Goal: Task Accomplishment & Management: Complete application form

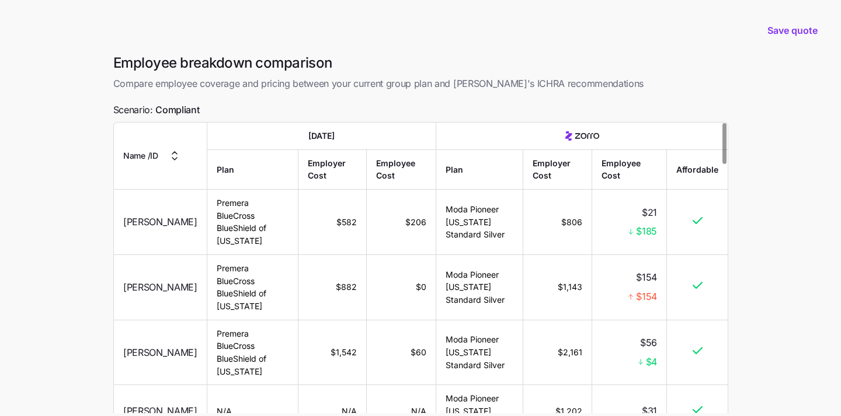
scroll to position [100, 0]
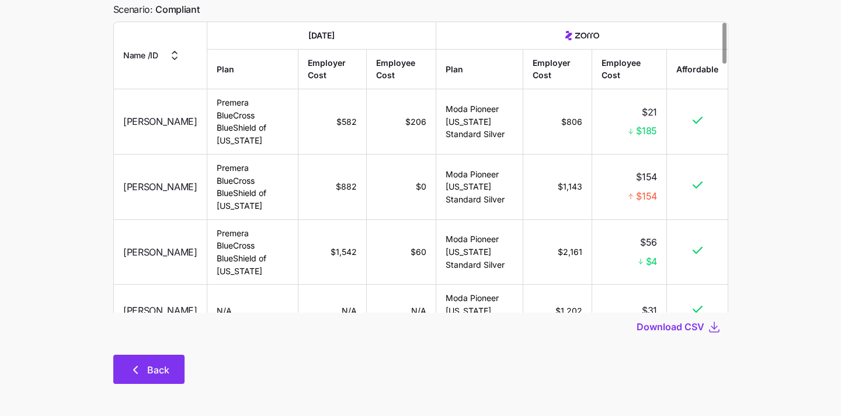
click at [140, 378] on button "Back" at bounding box center [148, 369] width 71 height 29
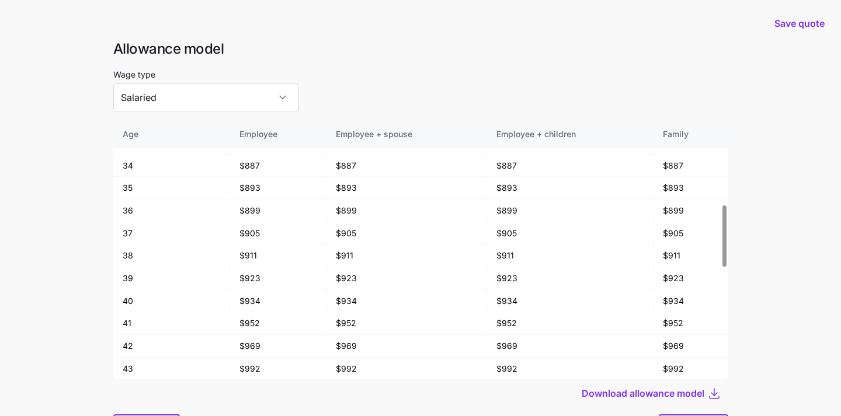
scroll to position [62, 0]
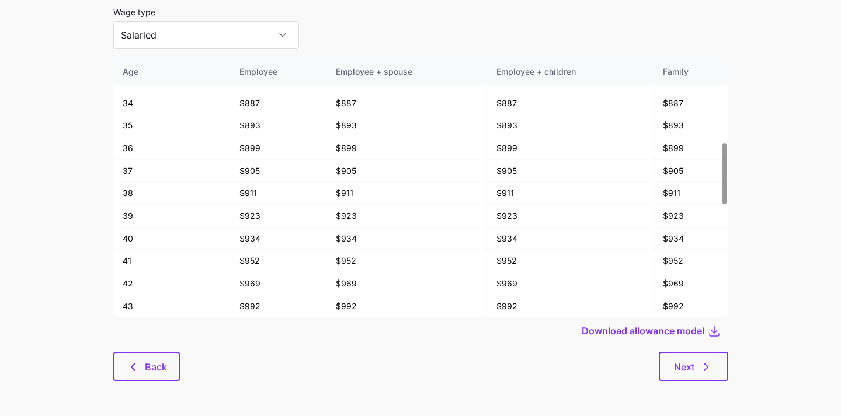
click at [147, 335] on div "Download allowance model" at bounding box center [420, 331] width 615 height 28
click at [134, 360] on icon "button" at bounding box center [133, 367] width 14 height 14
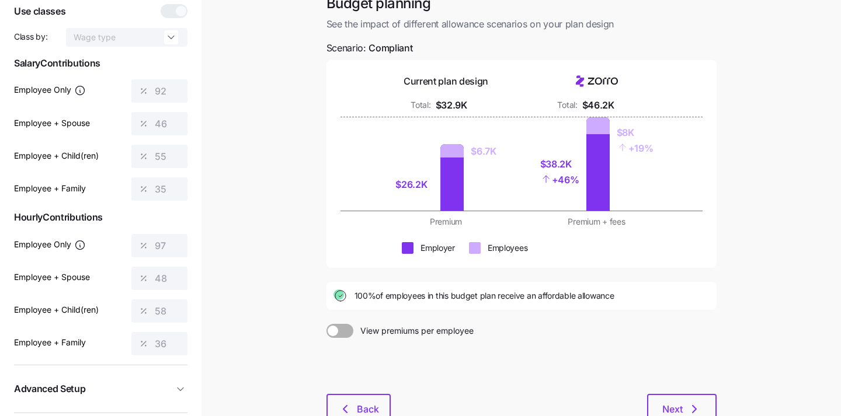
scroll to position [158, 0]
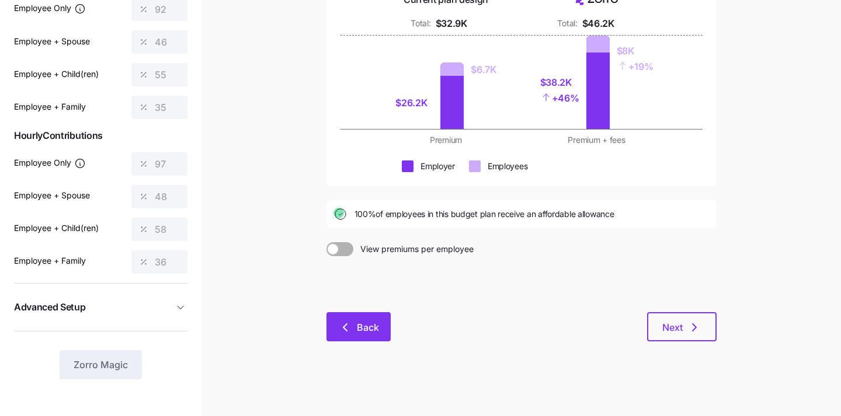
click at [365, 330] on span "Back" at bounding box center [368, 327] width 22 height 14
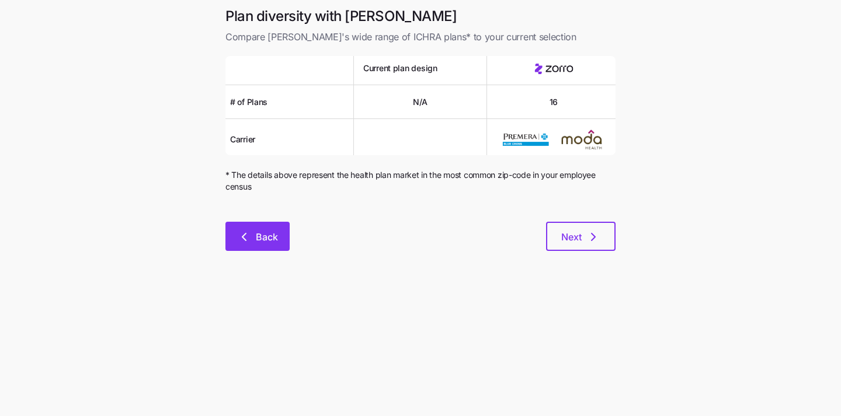
click at [239, 237] on icon "button" at bounding box center [244, 237] width 14 height 14
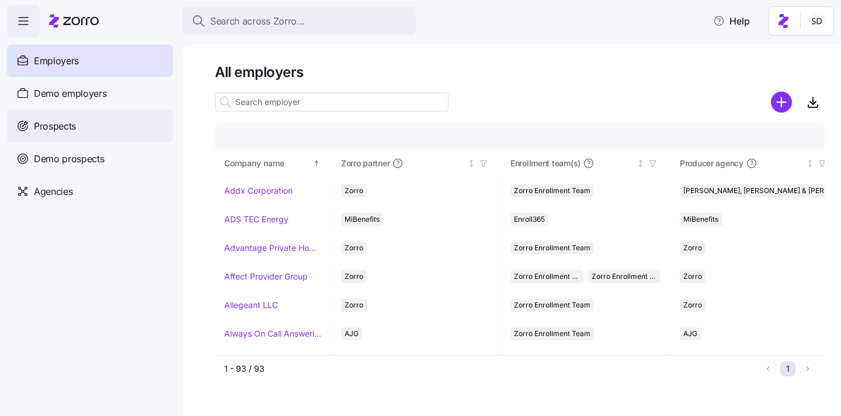
click at [39, 128] on span "Prospects" at bounding box center [55, 126] width 42 height 15
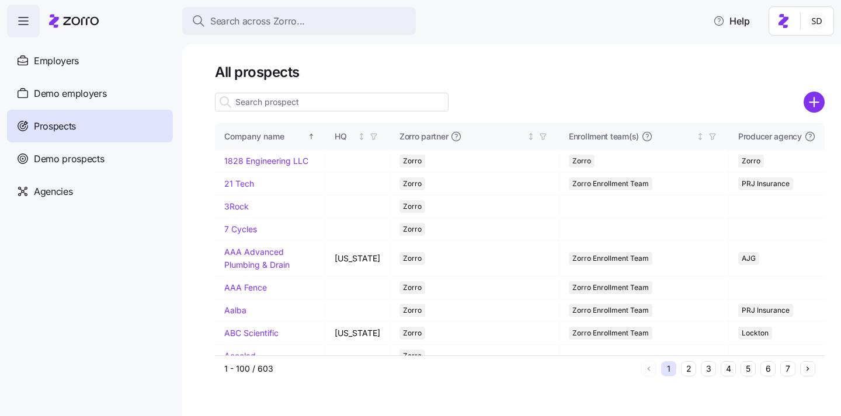
click at [267, 103] on input at bounding box center [331, 102] width 233 height 19
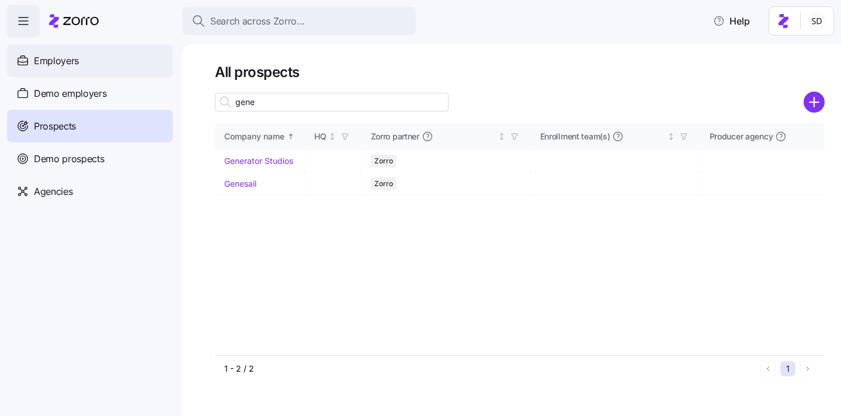
type input "gene"
drag, startPoint x: 88, startPoint y: 64, endPoint x: 251, endPoint y: 188, distance: 204.5
click at [88, 64] on div "Employers" at bounding box center [90, 60] width 166 height 33
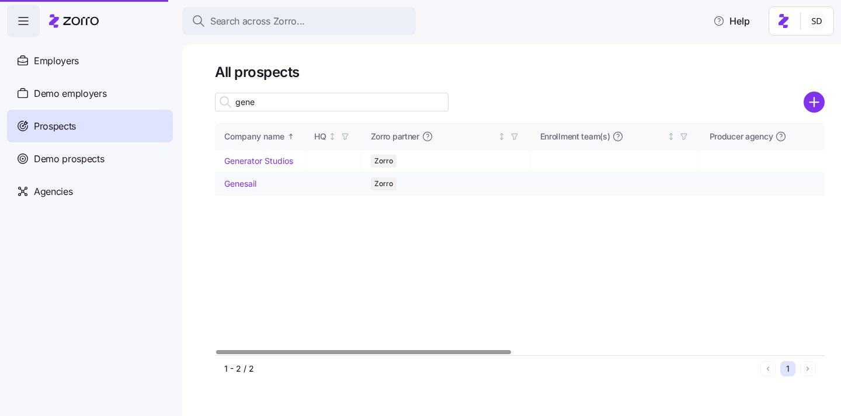
click at [242, 183] on link "Genesail" at bounding box center [240, 184] width 32 height 10
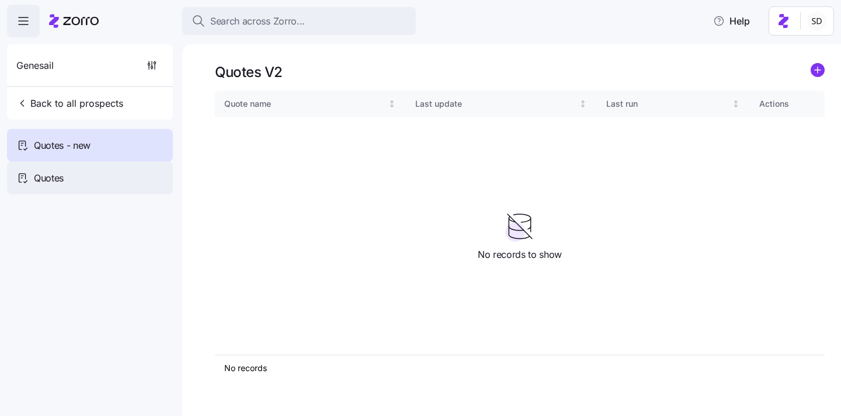
click at [55, 176] on span "Quotes" at bounding box center [49, 178] width 30 height 15
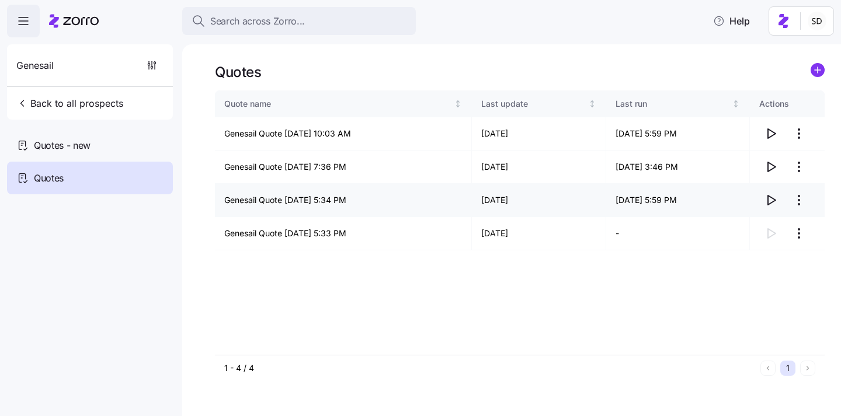
click at [769, 203] on icon "button" at bounding box center [771, 200] width 14 height 14
click at [770, 164] on icon "button" at bounding box center [772, 166] width 8 height 9
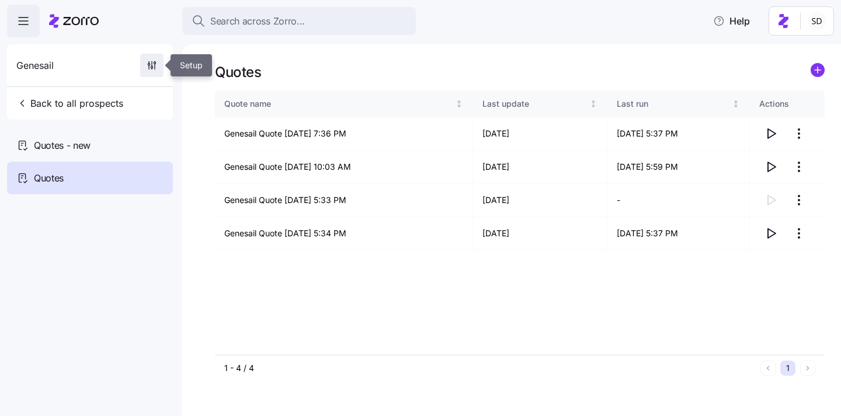
click at [147, 66] on icon "button" at bounding box center [152, 66] width 12 height 12
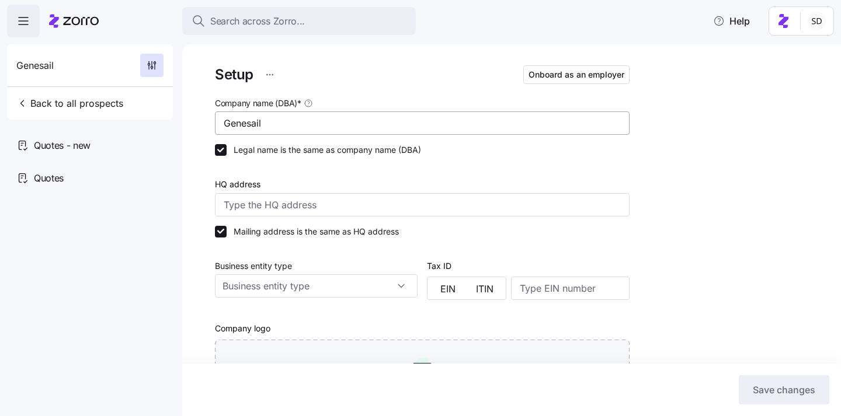
type input "Zorro"
click at [567, 70] on span "Onboard as an employer" at bounding box center [576, 75] width 96 height 12
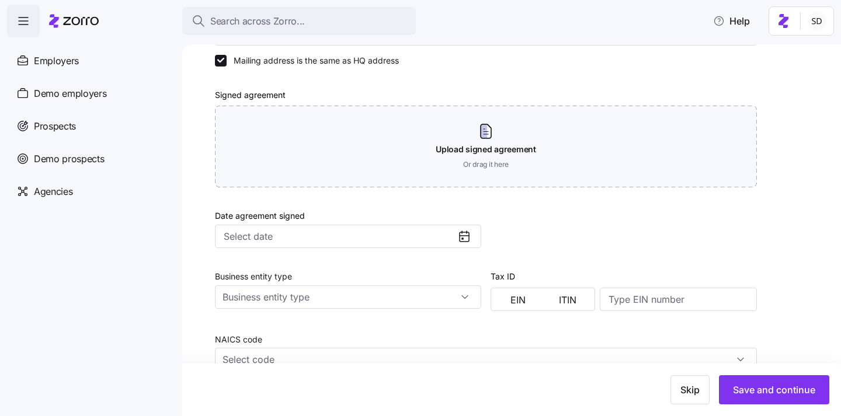
scroll to position [445, 0]
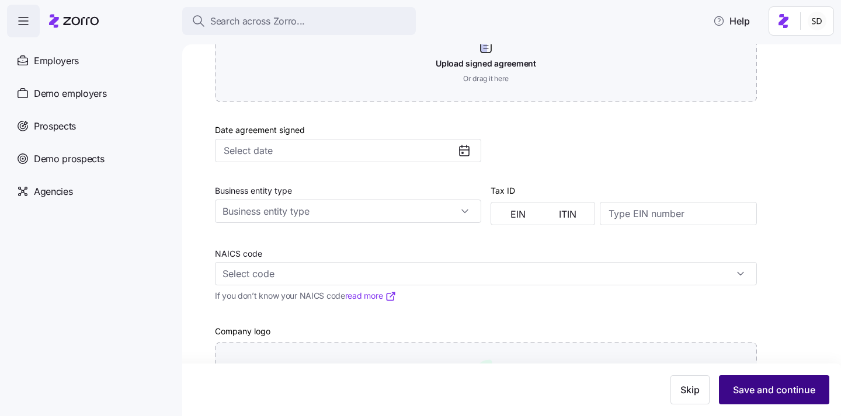
click at [737, 395] on span "Save and continue" at bounding box center [774, 390] width 82 height 14
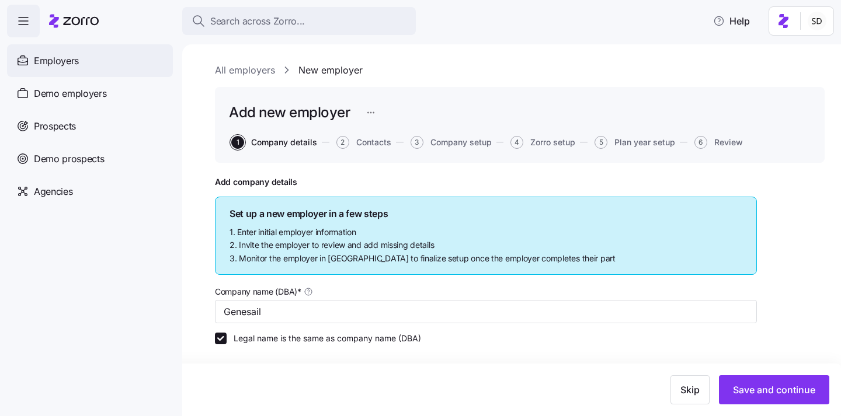
click at [43, 55] on span "Employers" at bounding box center [56, 61] width 45 height 15
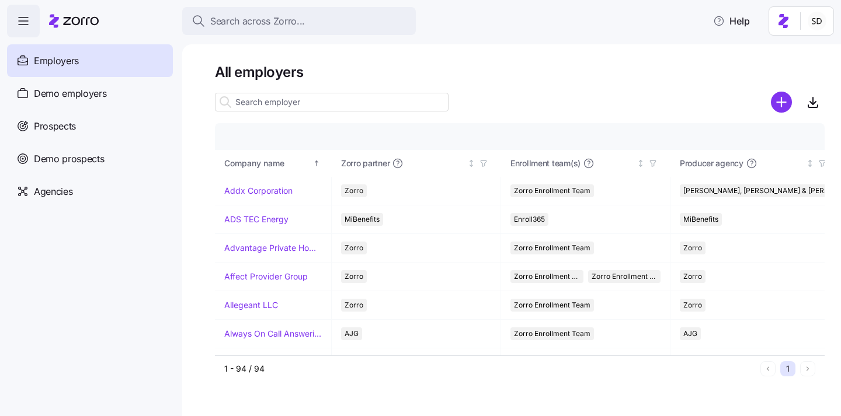
click at [262, 88] on div at bounding box center [519, 85] width 609 height 9
click at [253, 107] on input at bounding box center [331, 102] width 233 height 19
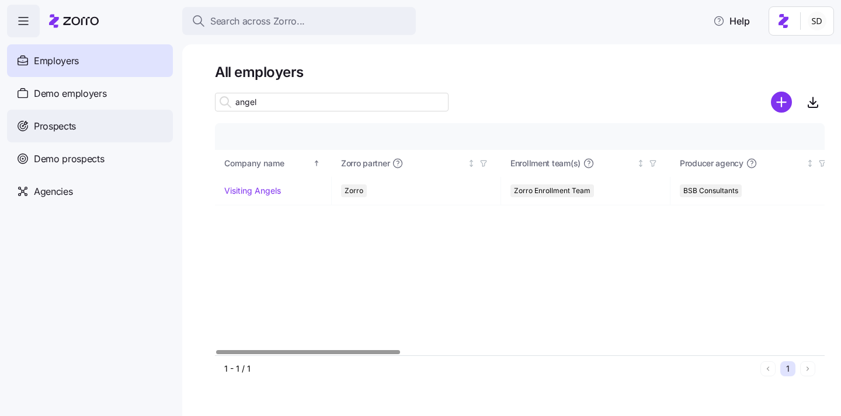
type input "angel"
click at [48, 116] on div "Prospects" at bounding box center [90, 126] width 166 height 33
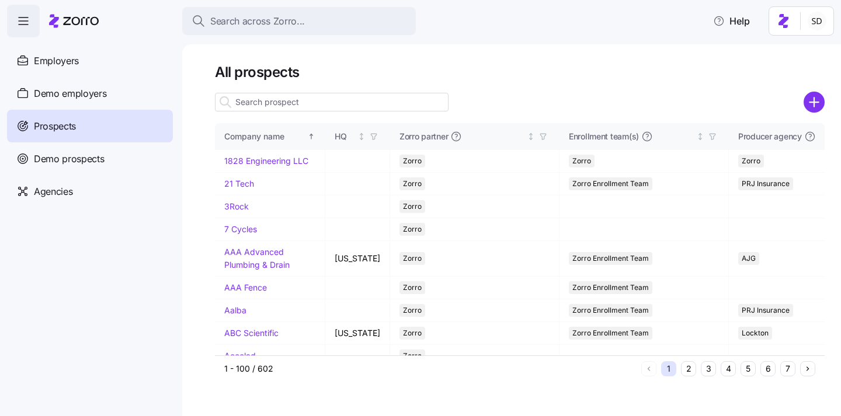
click at [267, 97] on input at bounding box center [331, 102] width 233 height 19
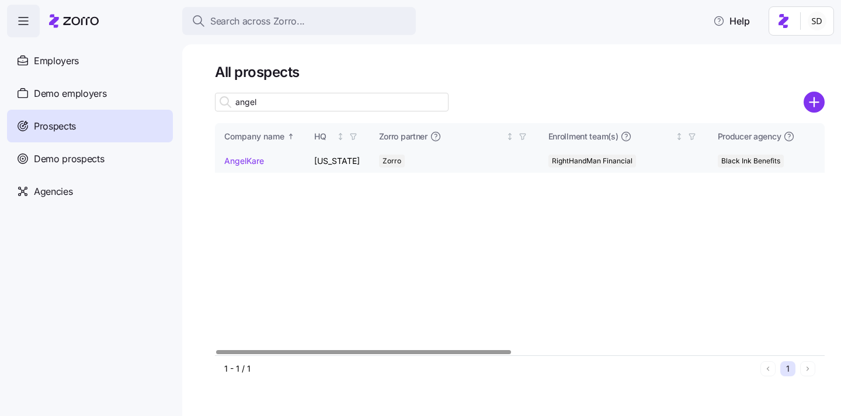
type input "angel"
click at [235, 163] on link "AngelKare" at bounding box center [244, 161] width 40 height 10
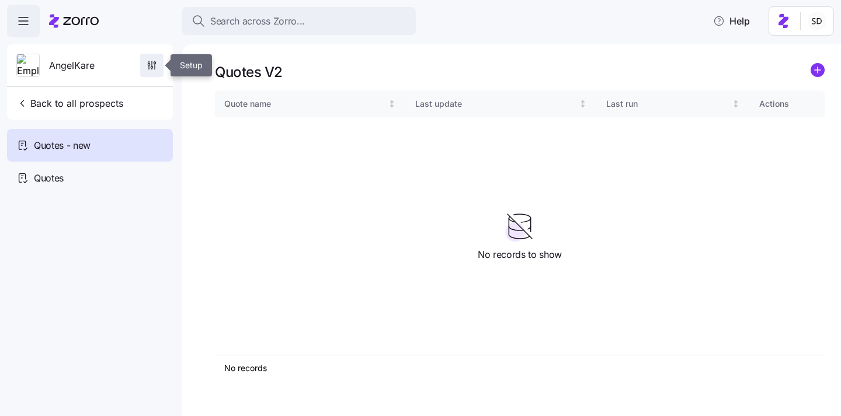
click at [154, 62] on icon "button" at bounding box center [152, 66] width 12 height 12
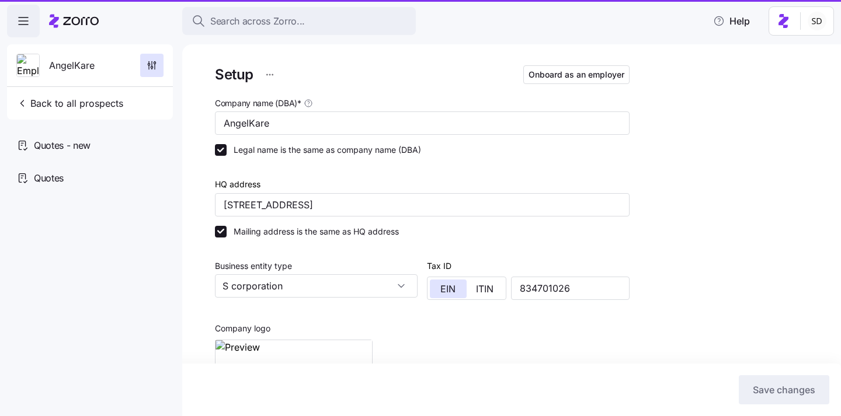
type input "Gabriel Aponte (gabriel@ii-sco.com)"
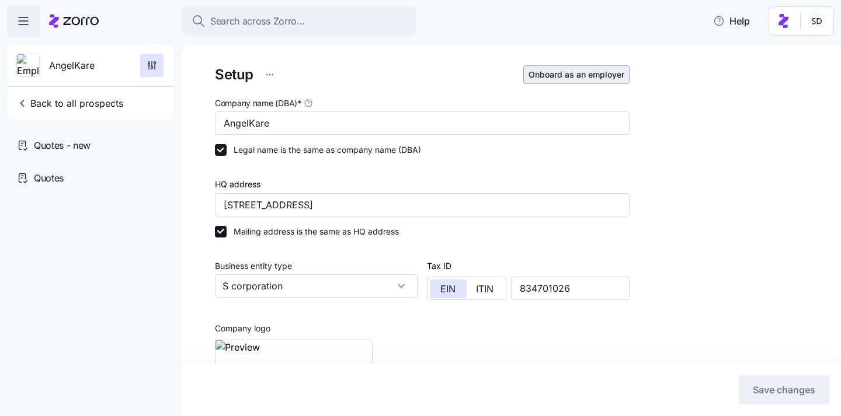
click at [595, 73] on span "Onboard as an employer" at bounding box center [576, 75] width 96 height 12
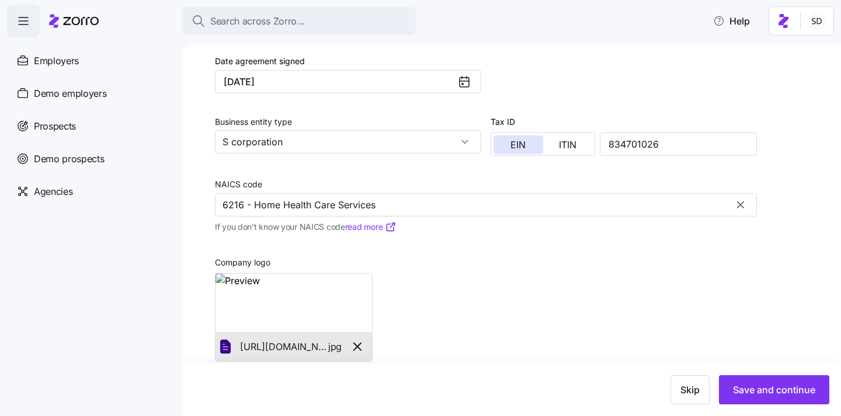
scroll to position [481, 0]
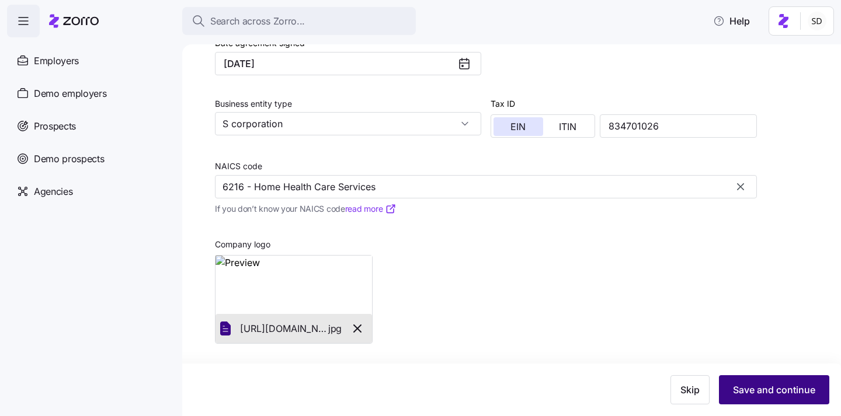
click at [735, 385] on span "Save and continue" at bounding box center [774, 390] width 82 height 14
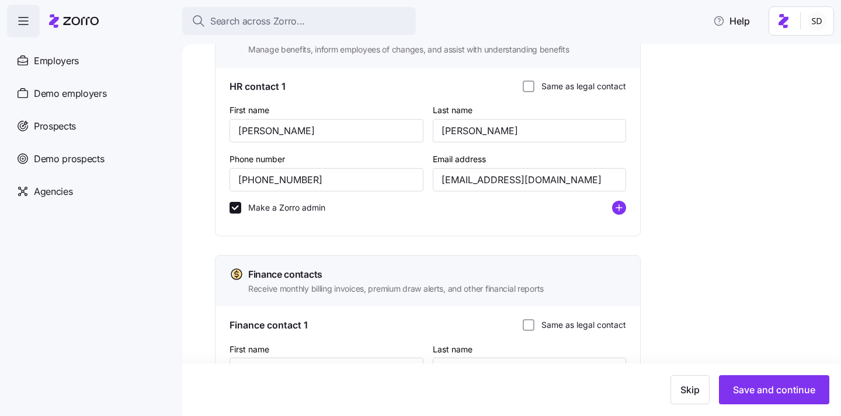
scroll to position [536, 0]
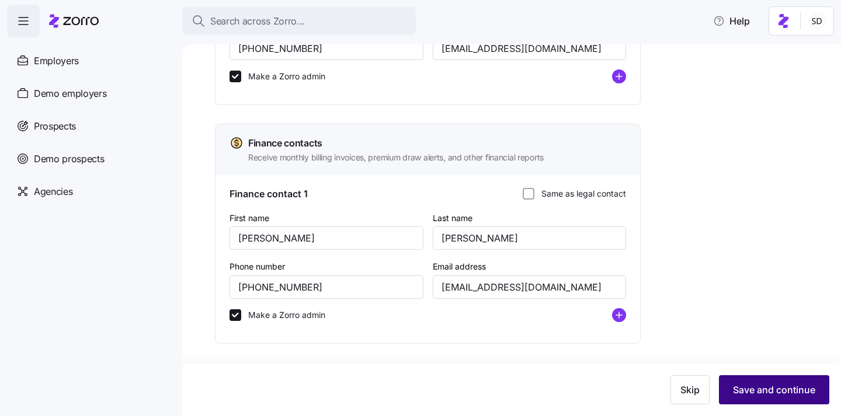
click at [744, 392] on span "Save and continue" at bounding box center [774, 390] width 82 height 14
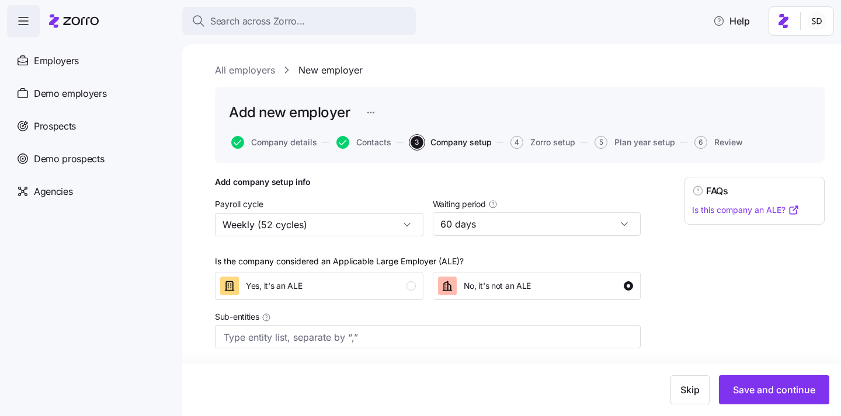
scroll to position [5, 0]
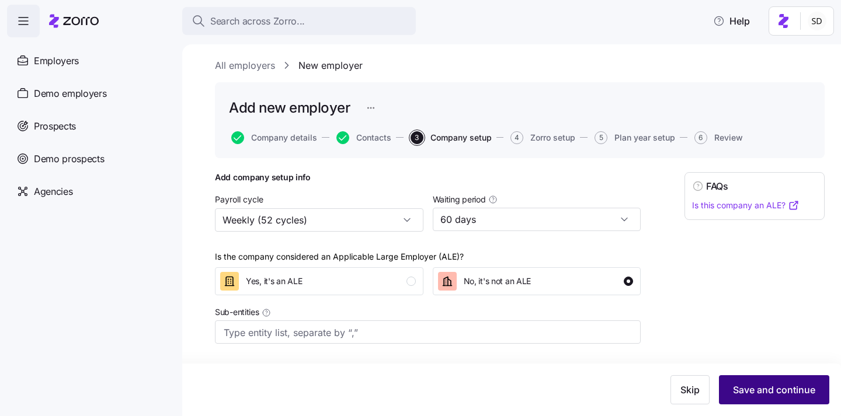
click at [735, 388] on span "Save and continue" at bounding box center [774, 390] width 82 height 14
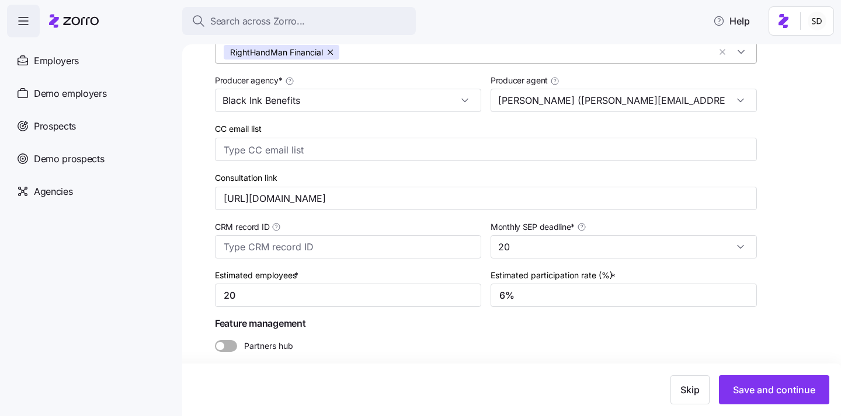
scroll to position [258, 0]
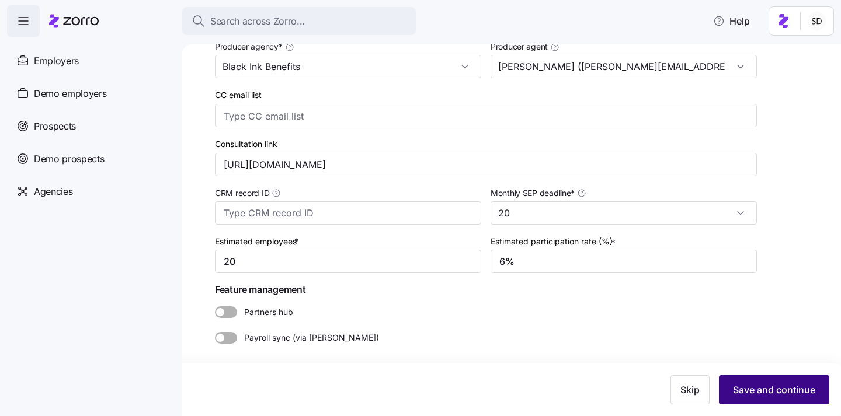
click at [733, 392] on span "Save and continue" at bounding box center [774, 390] width 82 height 14
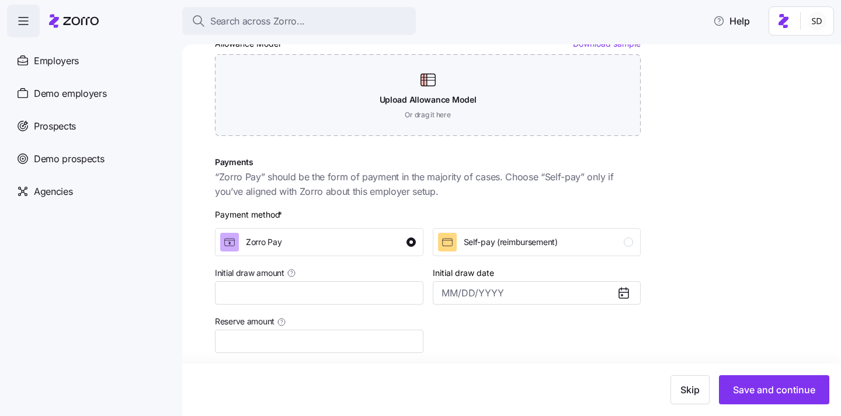
scroll to position [278, 0]
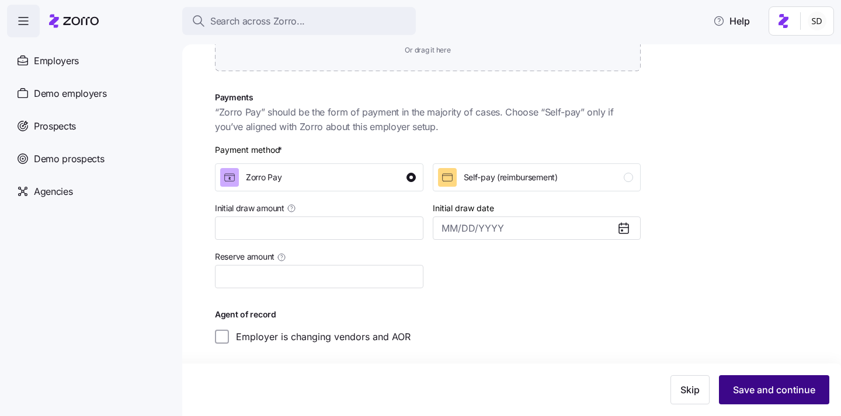
click at [745, 390] on span "Save and continue" at bounding box center [774, 390] width 82 height 14
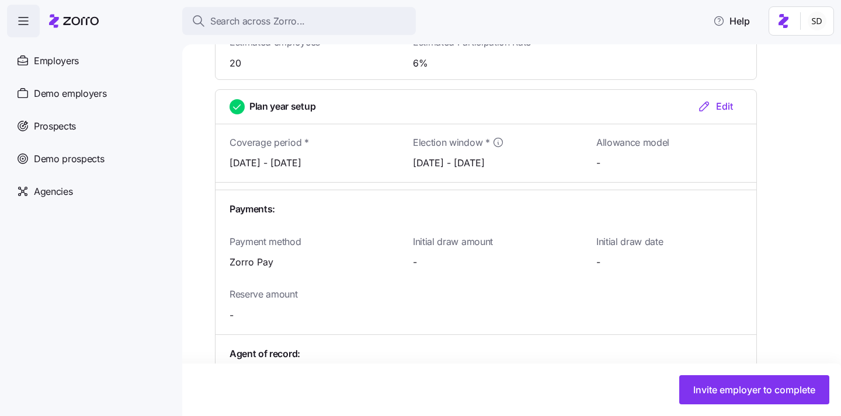
scroll to position [1232, 0]
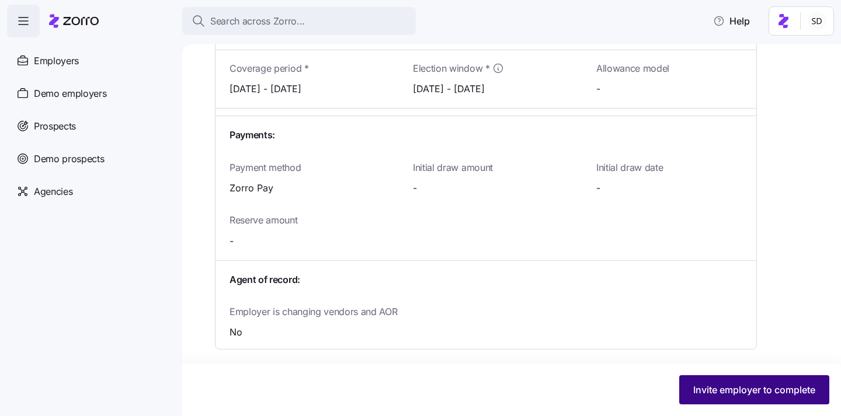
click at [735, 384] on span "Invite employer to complete" at bounding box center [754, 390] width 122 height 14
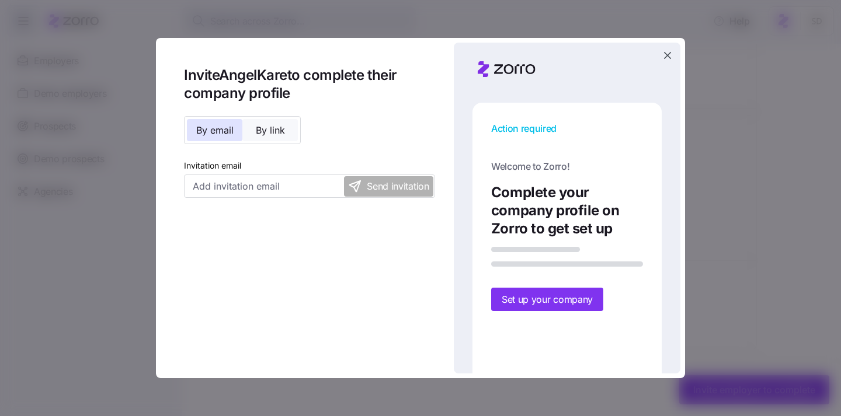
click at [270, 134] on span "By link" at bounding box center [270, 130] width 29 height 9
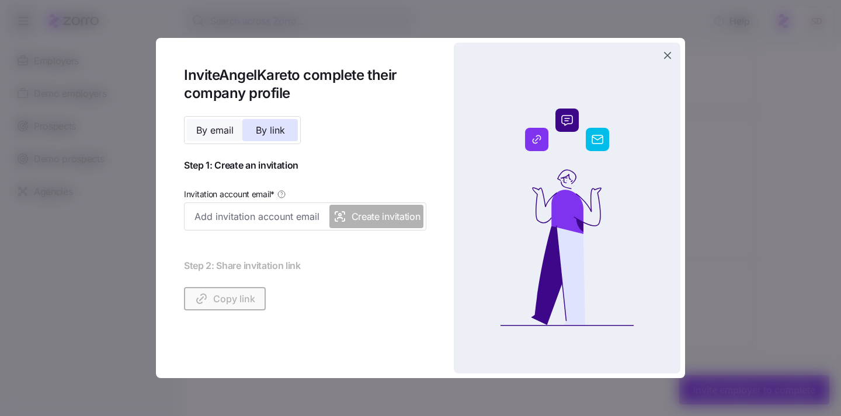
click at [200, 128] on span "By email" at bounding box center [214, 130] width 37 height 9
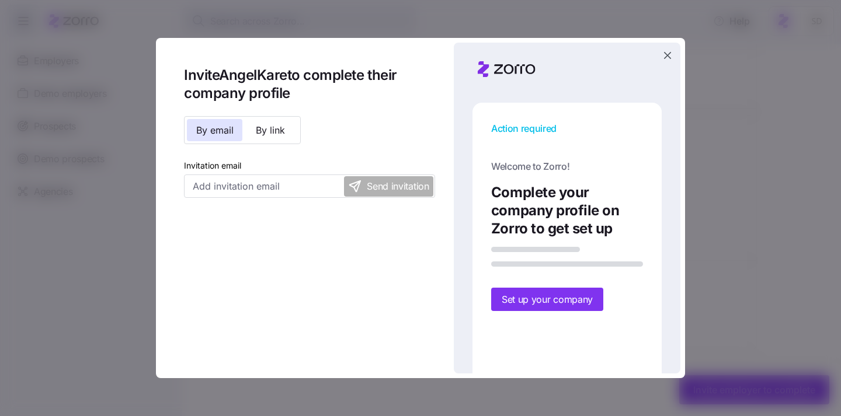
click at [663, 47] on div "Action required Welcome to Zorro! Complete your company profile on Zorro to get…" at bounding box center [567, 208] width 226 height 331
click at [668, 59] on icon "button" at bounding box center [667, 56] width 12 height 12
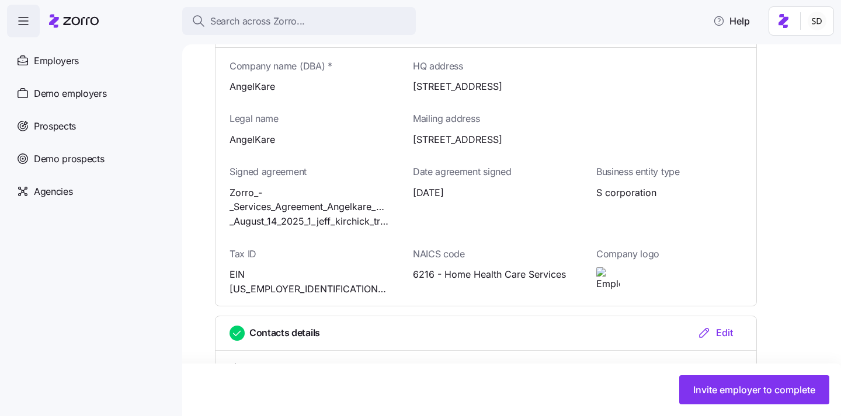
scroll to position [0, 0]
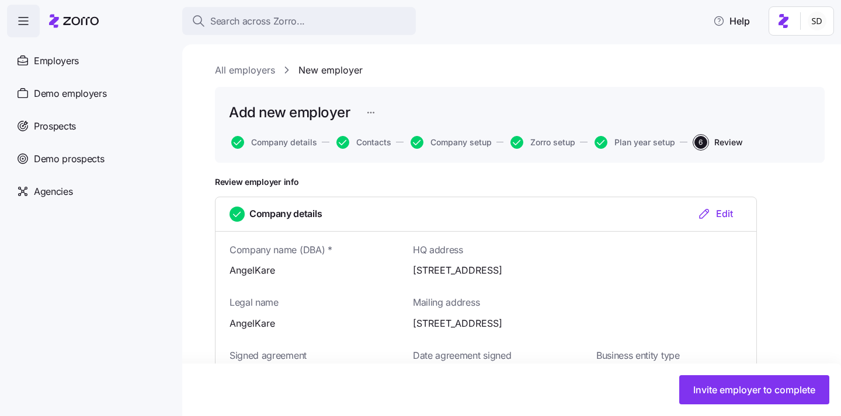
click at [353, 143] on button "Contacts" at bounding box center [363, 142] width 55 height 13
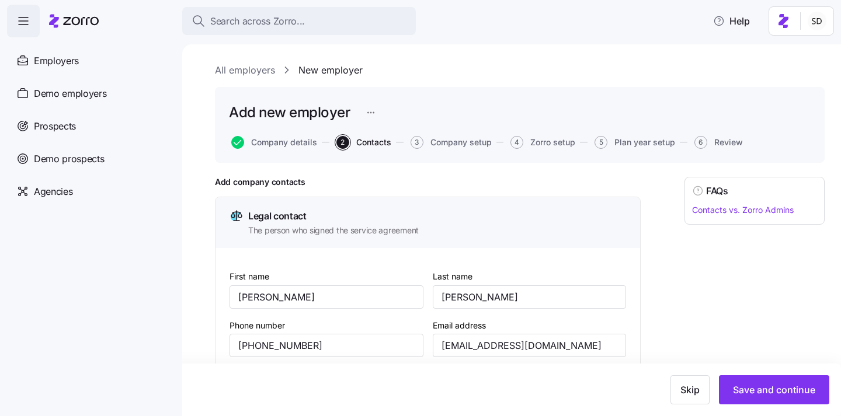
scroll to position [236, 0]
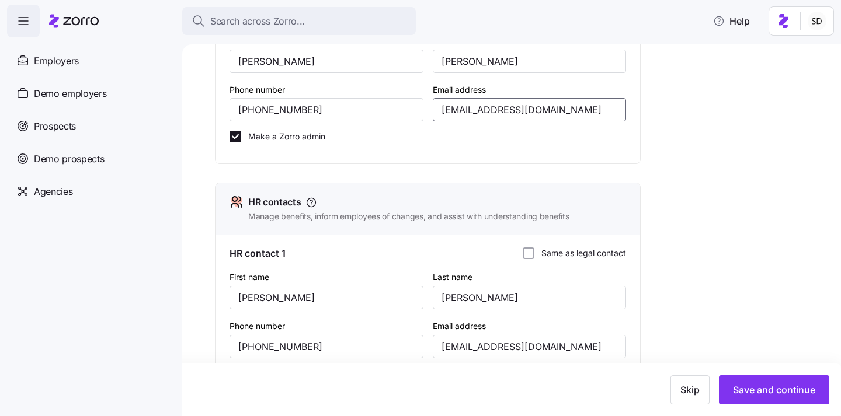
click at [496, 106] on input "angelkare19@aol.com" at bounding box center [530, 109] width 194 height 23
click at [769, 393] on span "Save and continue" at bounding box center [774, 390] width 82 height 14
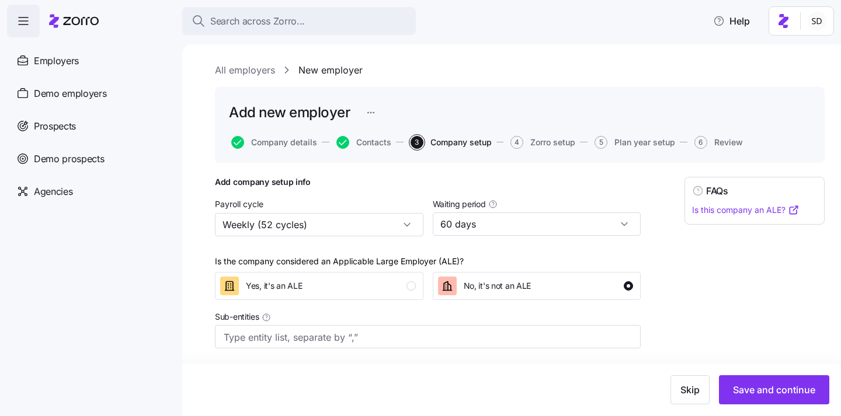
click at [769, 393] on span "Save and continue" at bounding box center [774, 390] width 82 height 14
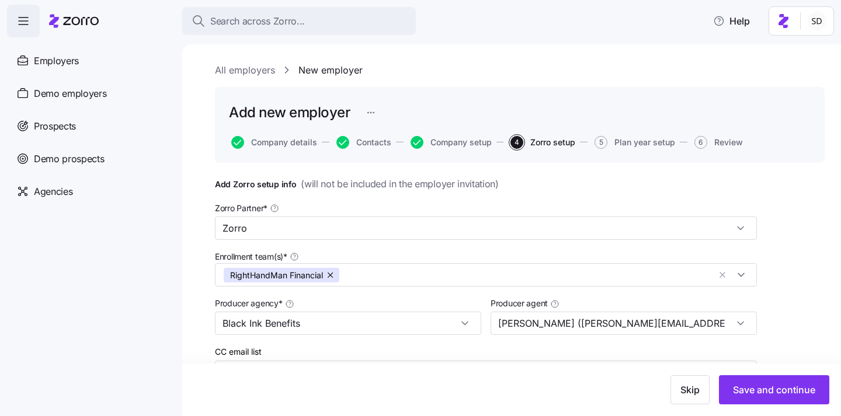
click at [769, 393] on span "Save and continue" at bounding box center [774, 390] width 82 height 14
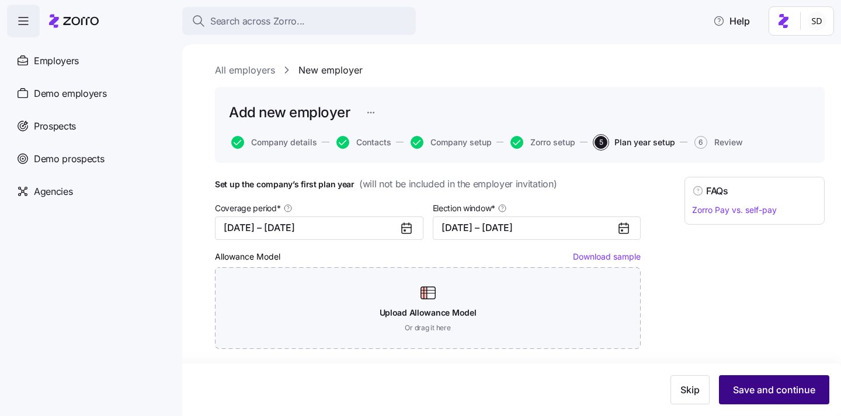
click at [736, 388] on span "Save and continue" at bounding box center [774, 390] width 82 height 14
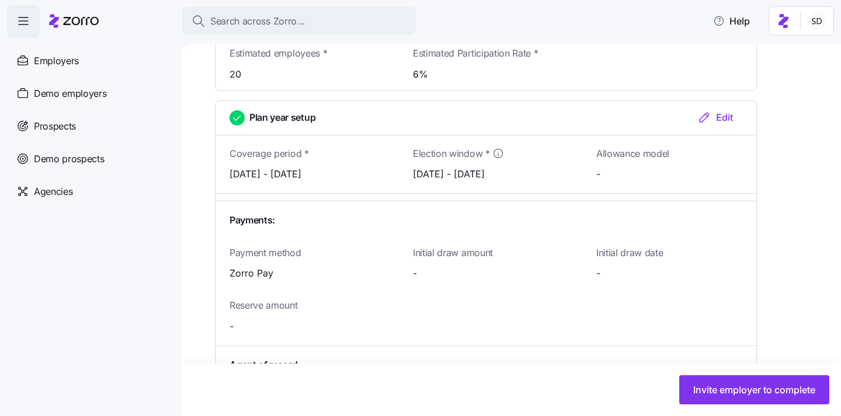
scroll to position [1232, 0]
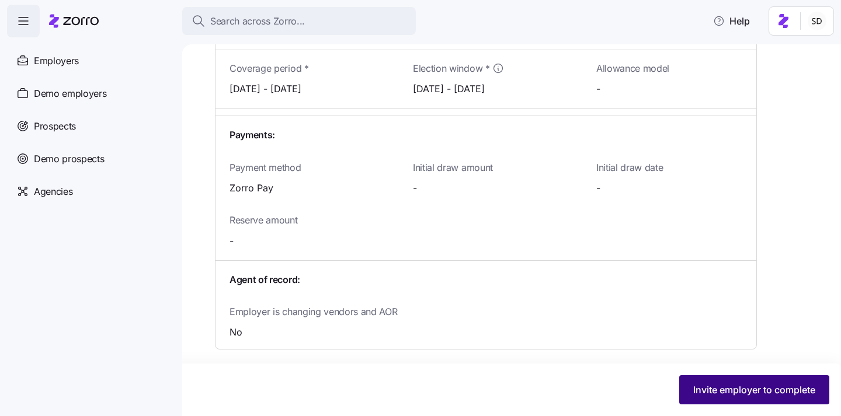
click at [706, 391] on span "Invite employer to complete" at bounding box center [754, 390] width 122 height 14
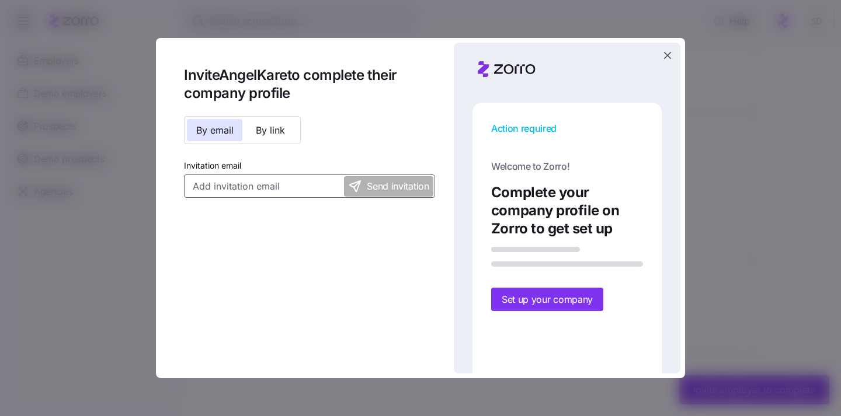
click at [225, 186] on input "Invitation email" at bounding box center [309, 186] width 251 height 23
paste input "angelkare19@aol.com"
type input "angelkare19@aol.com"
click at [370, 191] on span "Send invitation" at bounding box center [398, 186] width 62 height 15
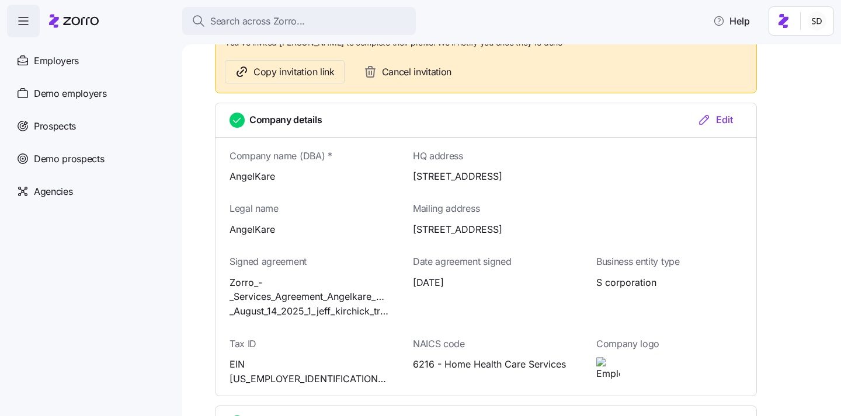
scroll to position [0, 0]
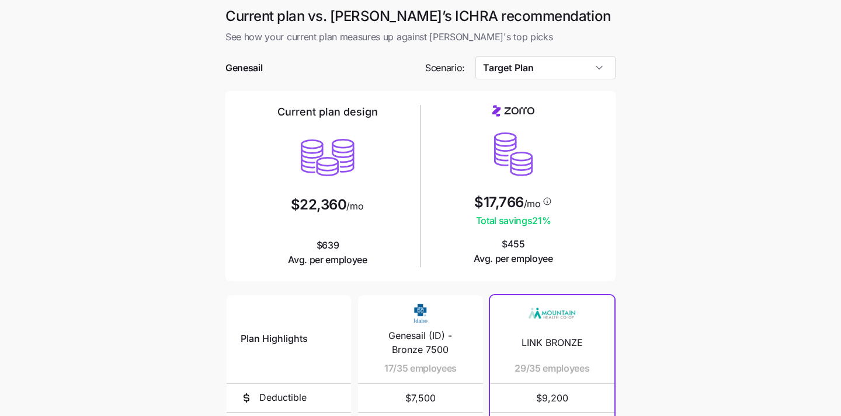
scroll to position [221, 0]
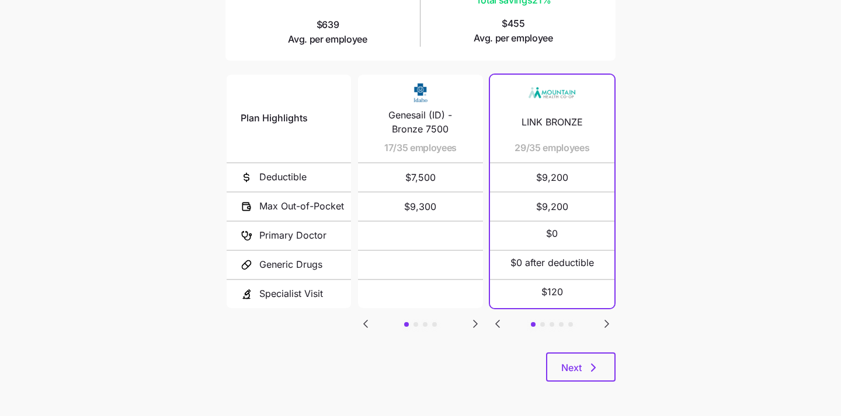
click at [552, 382] on div "Current plan vs. Zorro’s ICHRA recommendation See how your current plan measure…" at bounding box center [420, 90] width 409 height 609
click at [565, 370] on span "Next" at bounding box center [571, 368] width 20 height 14
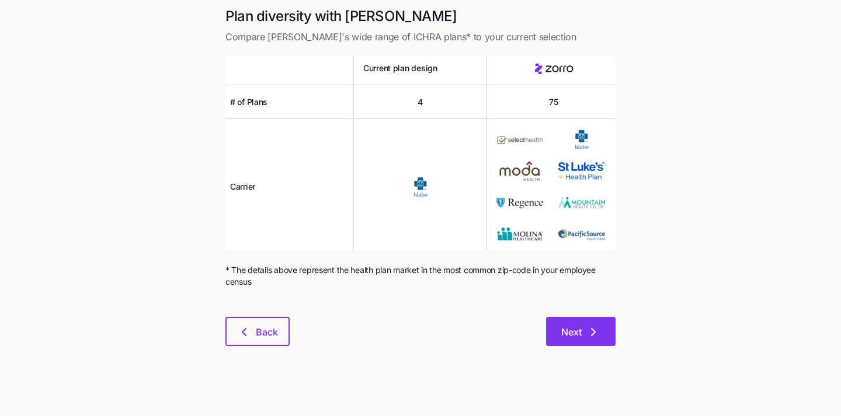
click at [575, 320] on button "Next" at bounding box center [580, 331] width 69 height 29
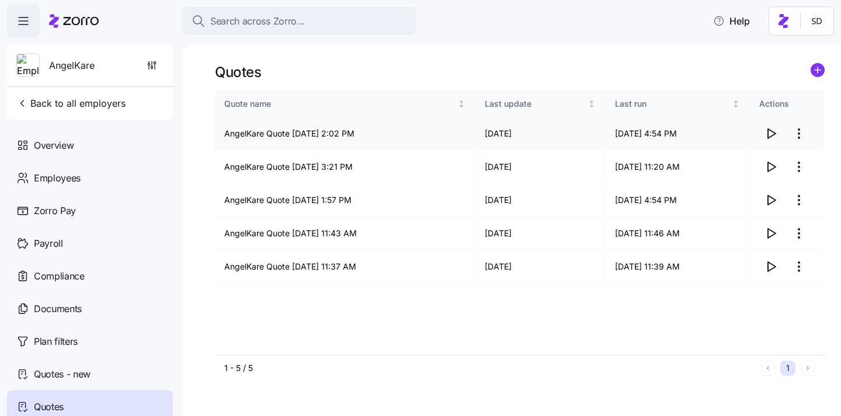
click at [774, 135] on icon "button" at bounding box center [771, 134] width 14 height 14
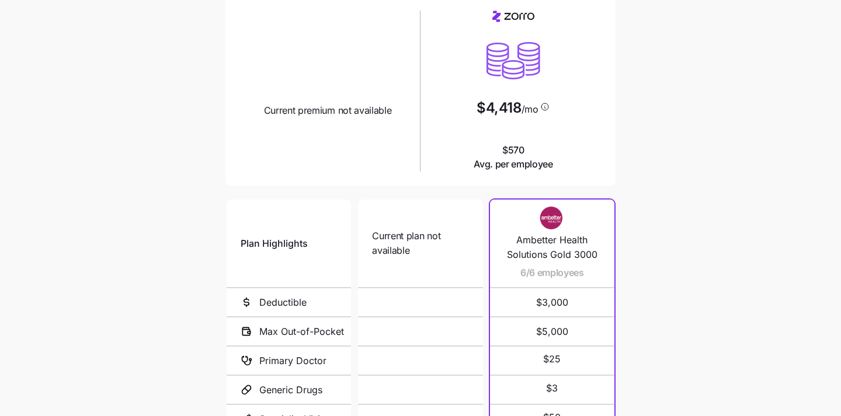
scroll to position [220, 0]
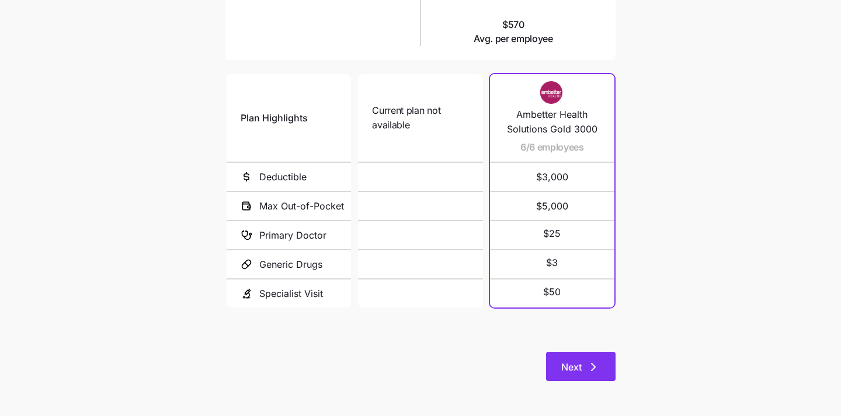
click at [561, 374] on span "Next" at bounding box center [571, 367] width 20 height 14
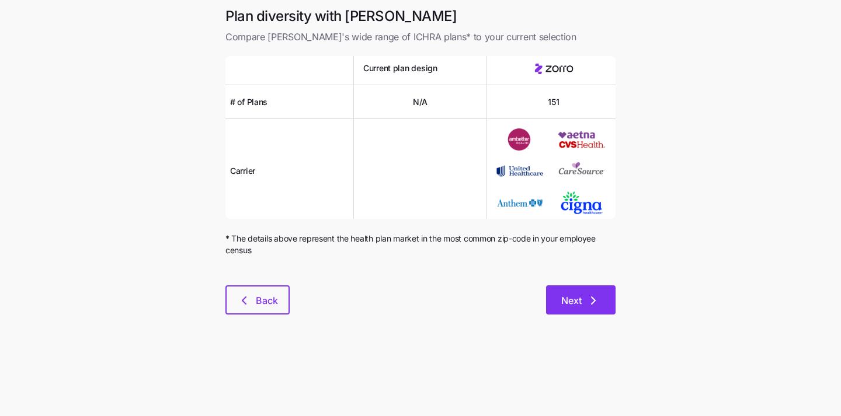
click at [571, 297] on span "Next" at bounding box center [571, 301] width 20 height 14
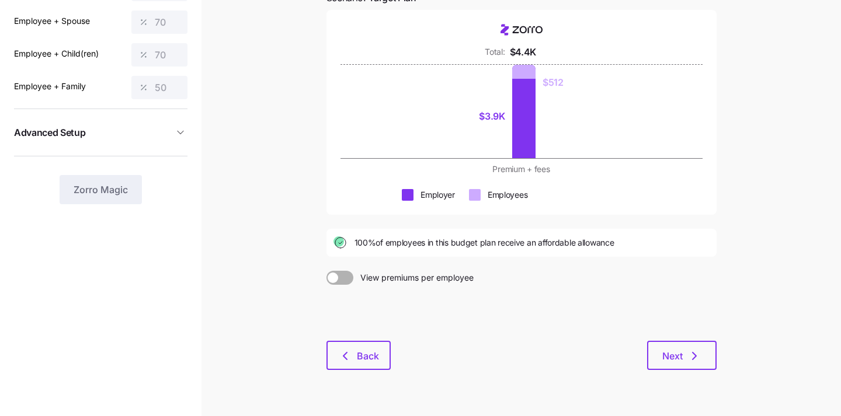
scroll to position [155, 0]
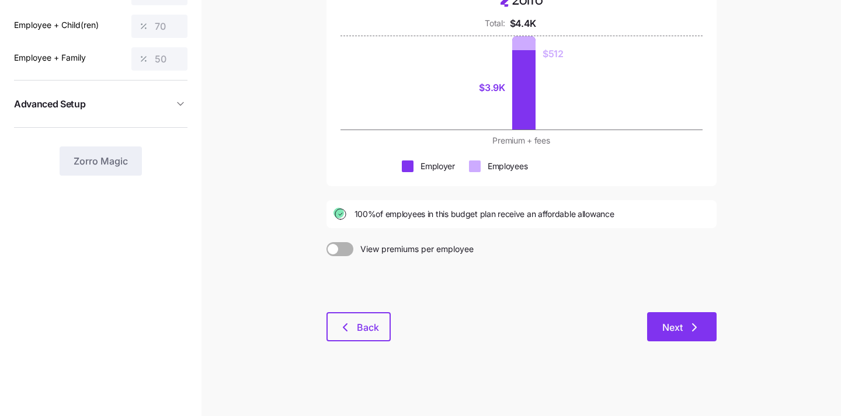
click at [709, 323] on button "Next" at bounding box center [681, 326] width 69 height 29
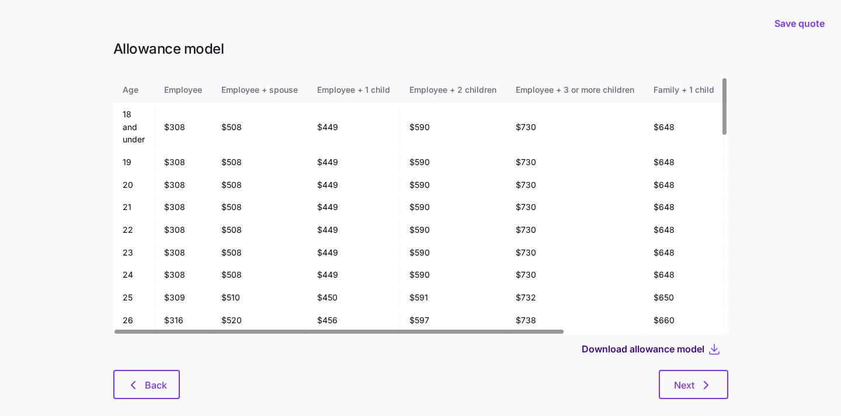
click at [690, 353] on span "Download allowance model" at bounding box center [642, 349] width 123 height 14
